Goal: Communication & Community: Answer question/provide support

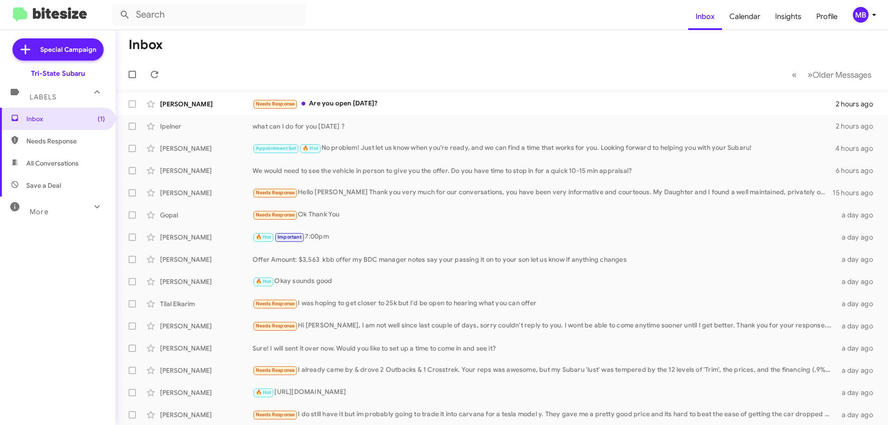
click at [320, 105] on div "Needs Response Are you open [DATE]?" at bounding box center [544, 104] width 583 height 11
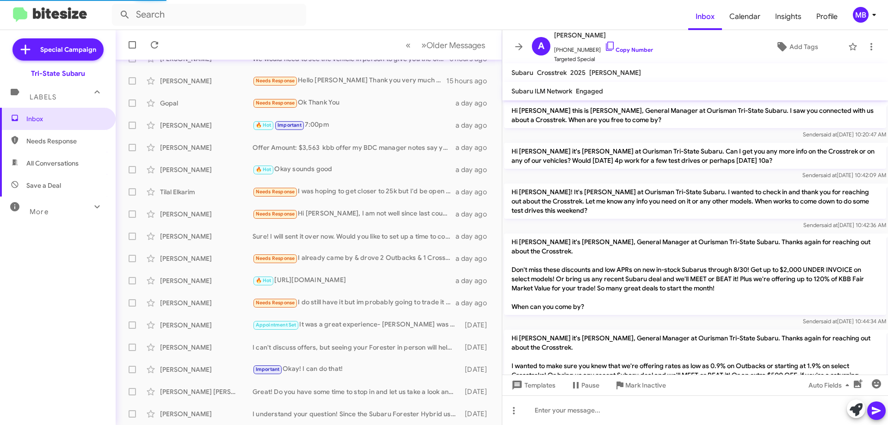
scroll to position [728, 0]
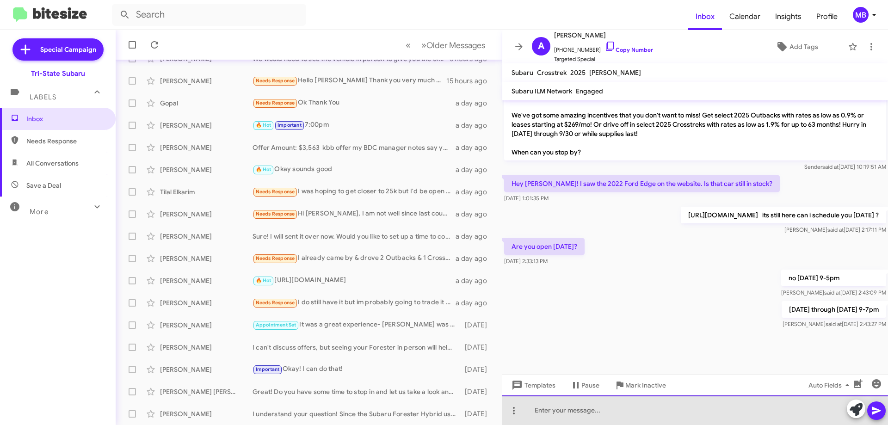
click at [545, 417] on div at bounding box center [695, 411] width 386 height 30
drag, startPoint x: 605, startPoint y: 408, endPoint x: 625, endPoint y: 410, distance: 20.0
click at [606, 408] on div "does [DATE] work foryou ?" at bounding box center [695, 411] width 386 height 30
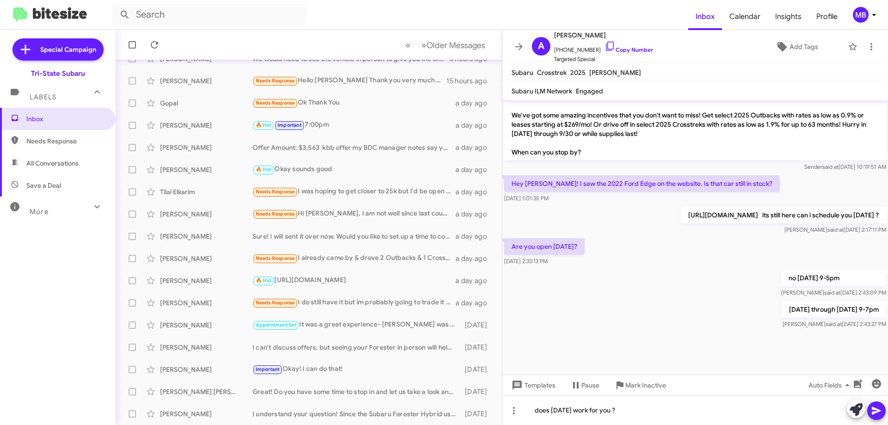
click at [874, 407] on icon at bounding box center [876, 410] width 11 height 11
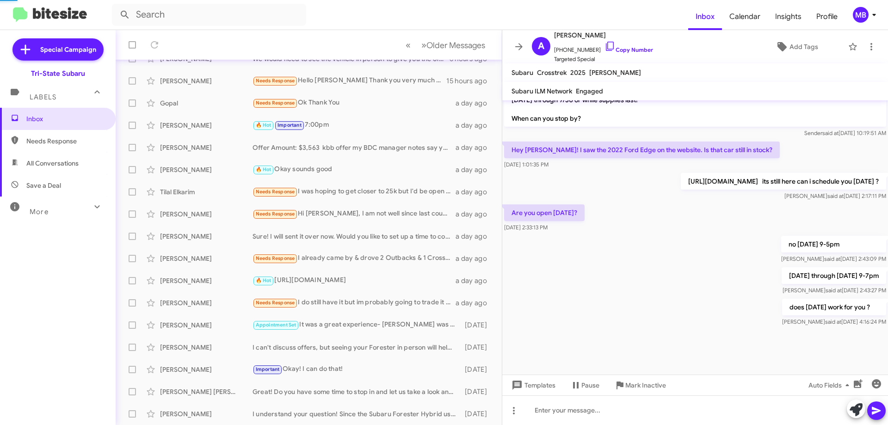
scroll to position [762, 0]
click at [58, 142] on span "Needs Response" at bounding box center [65, 140] width 79 height 9
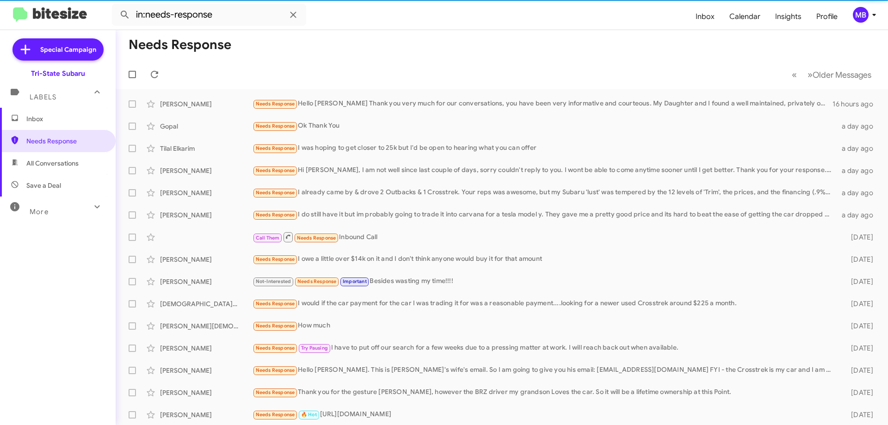
click at [78, 164] on span "All Conversations" at bounding box center [52, 163] width 52 height 9
type input "in:all-conversations"
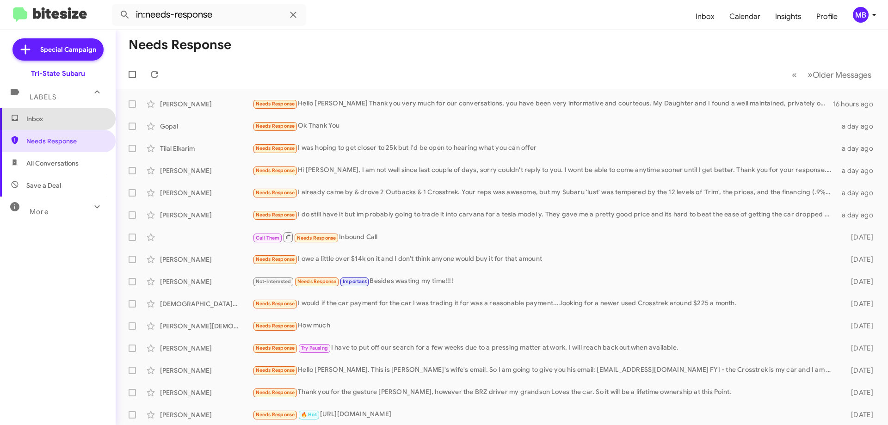
click at [90, 112] on span "Inbox" at bounding box center [58, 119] width 116 height 22
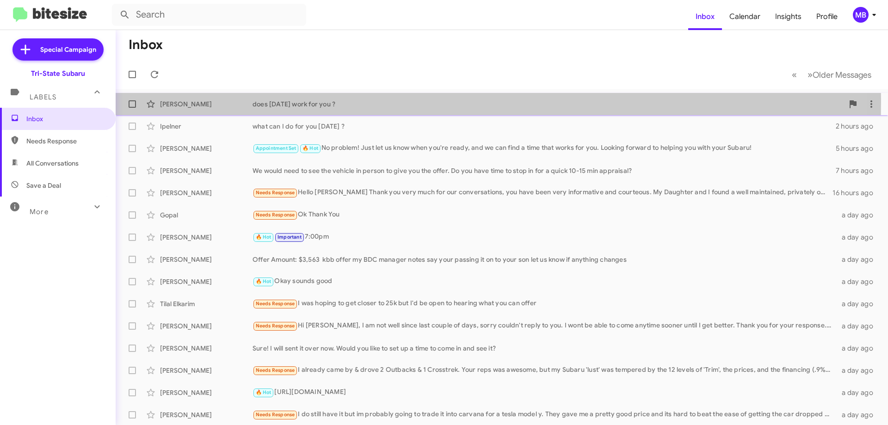
click at [229, 102] on div "[PERSON_NAME]" at bounding box center [206, 103] width 93 height 9
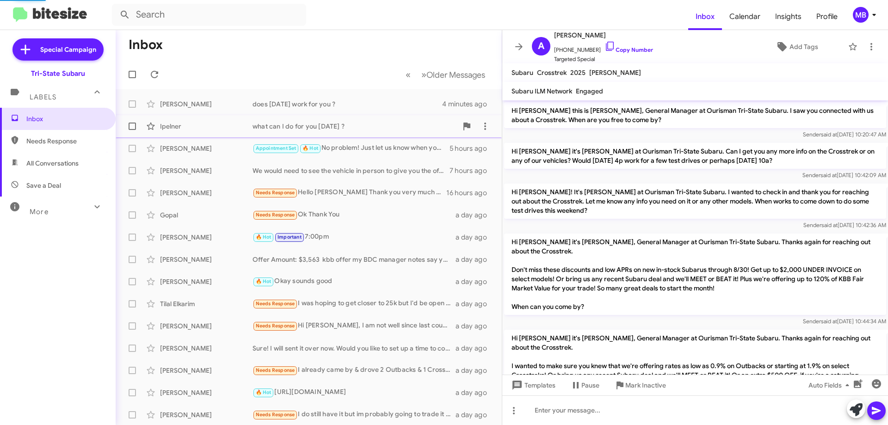
scroll to position [762, 0]
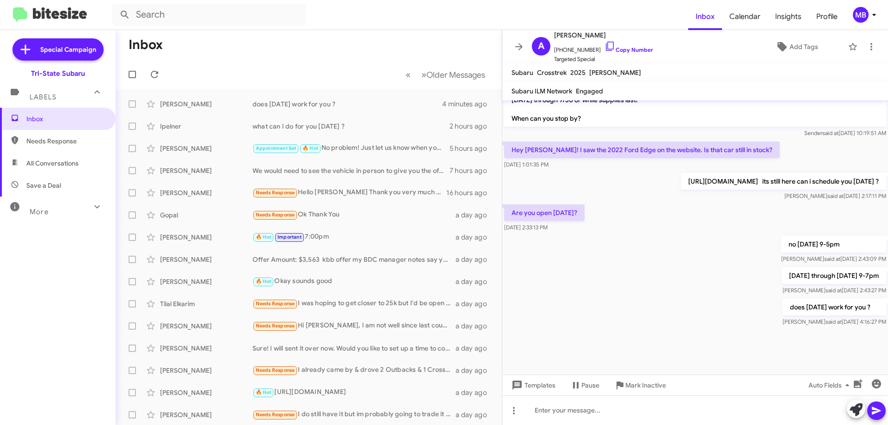
click at [87, 139] on span "Needs Response" at bounding box center [65, 140] width 79 height 9
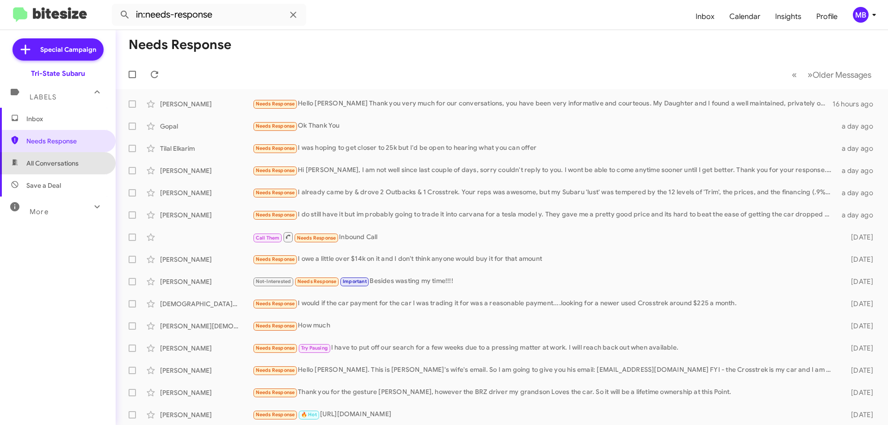
click at [83, 162] on span "All Conversations" at bounding box center [58, 163] width 116 height 22
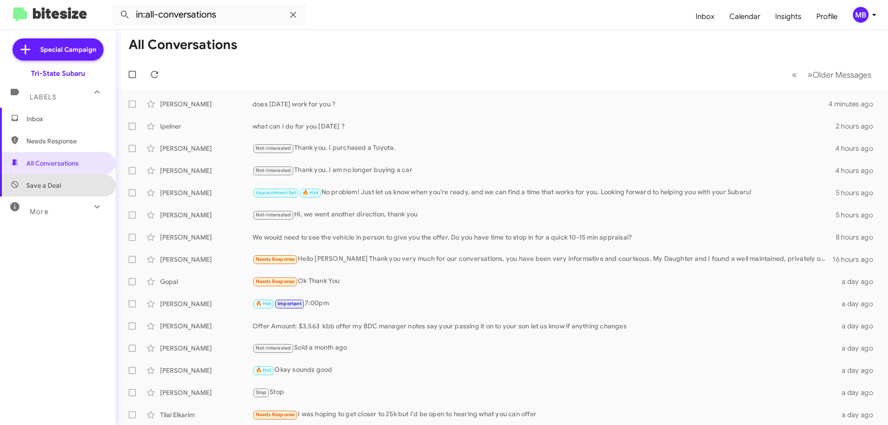
click at [85, 178] on span "Save a Deal" at bounding box center [58, 185] width 116 height 22
type input "in:not-interested"
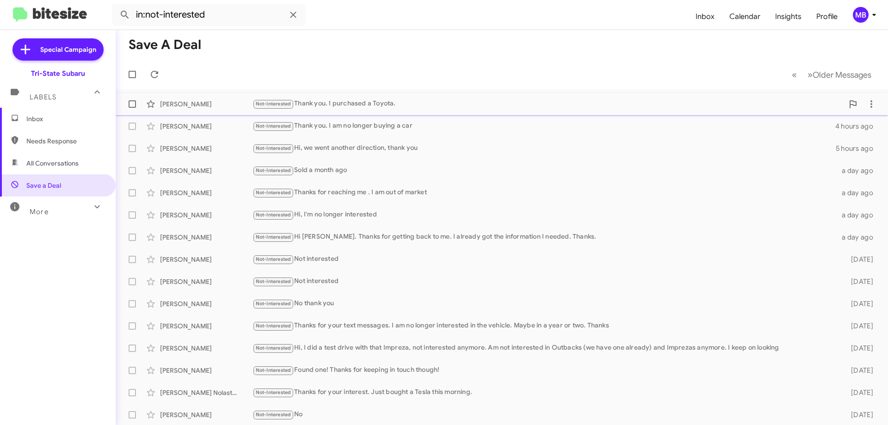
click at [201, 108] on div "[PERSON_NAME]" at bounding box center [206, 103] width 93 height 9
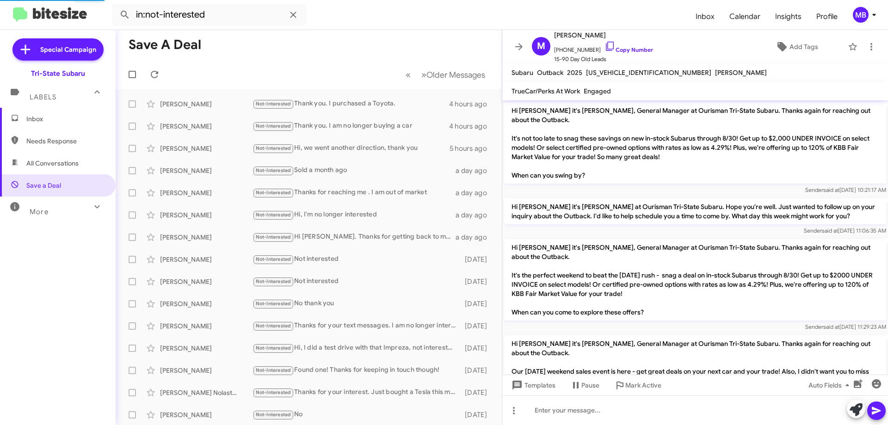
scroll to position [428, 0]
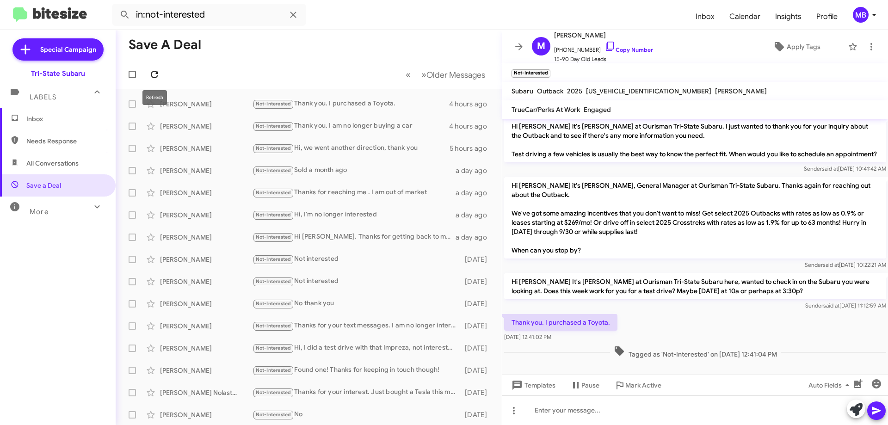
click at [150, 70] on icon at bounding box center [154, 74] width 11 height 11
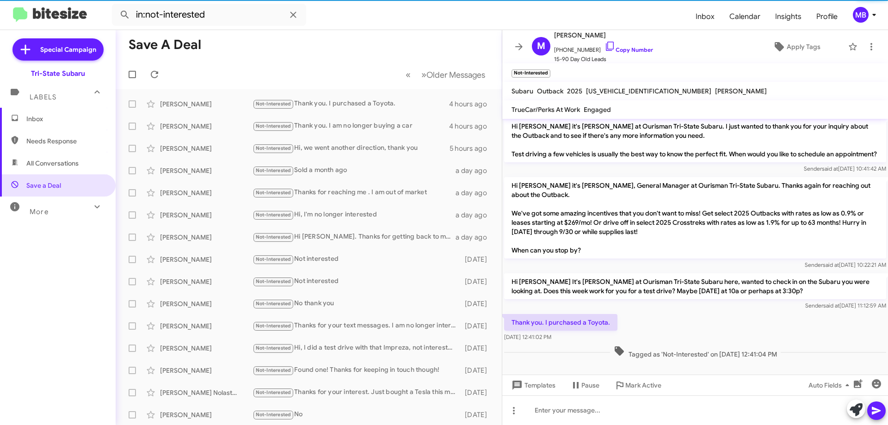
click at [77, 114] on span "Inbox" at bounding box center [65, 118] width 79 height 9
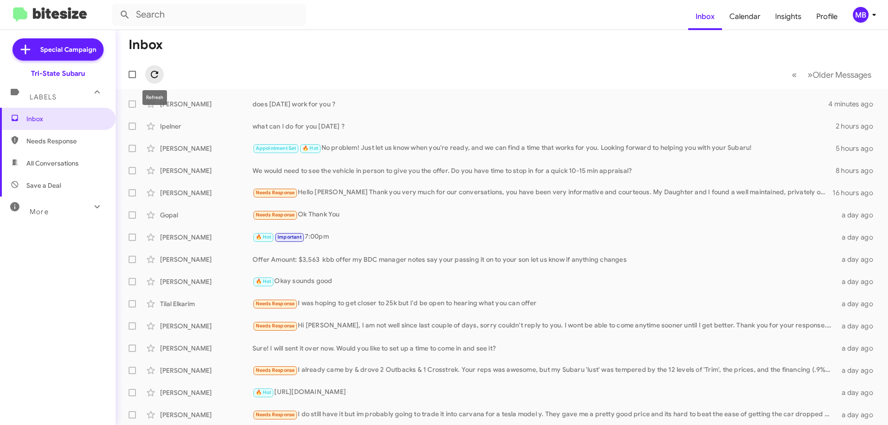
click at [150, 71] on icon at bounding box center [154, 74] width 11 height 11
click at [151, 70] on icon at bounding box center [154, 74] width 11 height 11
click at [210, 107] on div "[PERSON_NAME]" at bounding box center [206, 103] width 93 height 9
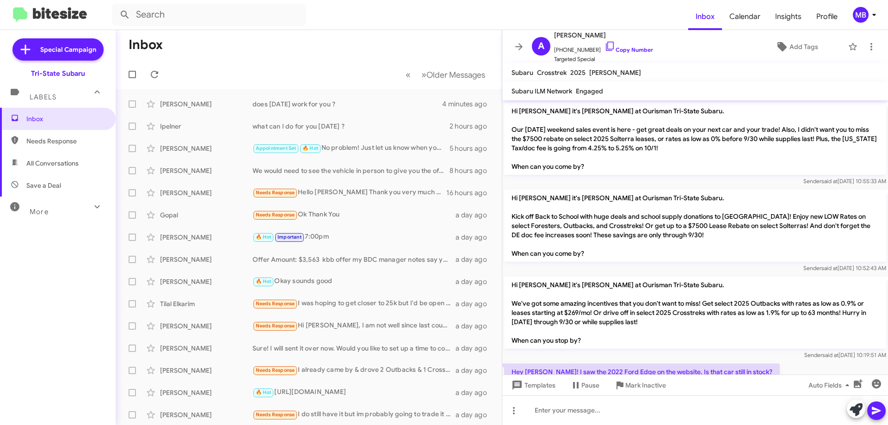
scroll to position [762, 0]
